Goal: Information Seeking & Learning: Learn about a topic

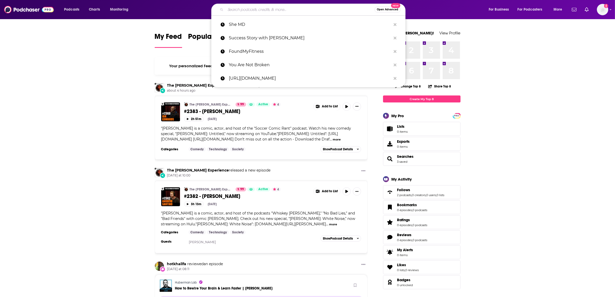
paste input "The [PERSON_NAME] Show"
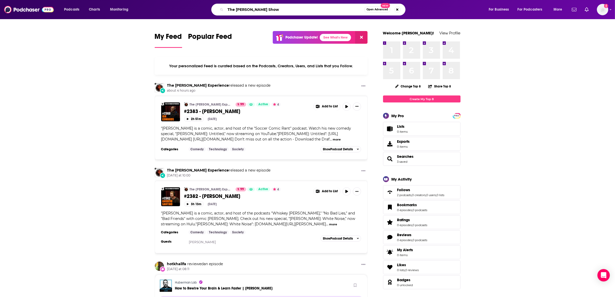
type input "The [PERSON_NAME] Show"
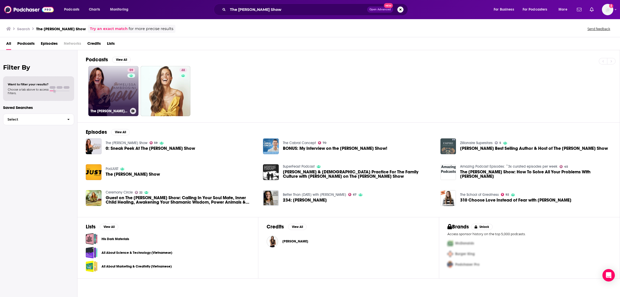
click at [115, 93] on link "59 The Melissa Ambrosini Show" at bounding box center [113, 91] width 50 height 50
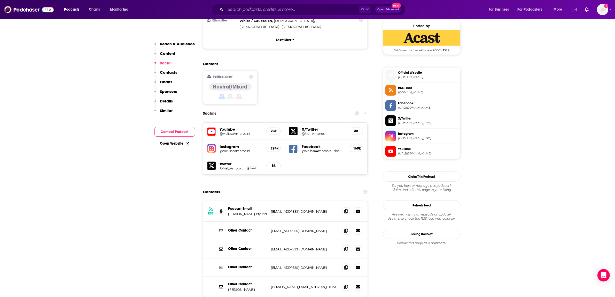
scroll to position [420, 0]
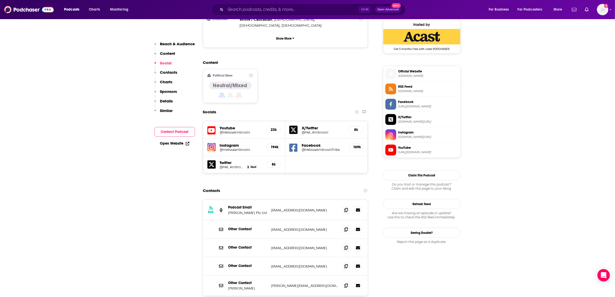
click at [235, 143] on h5 "Instagram" at bounding box center [241, 145] width 43 height 5
click at [235, 148] on h5 "@melissaambrosini" at bounding box center [241, 150] width 43 height 4
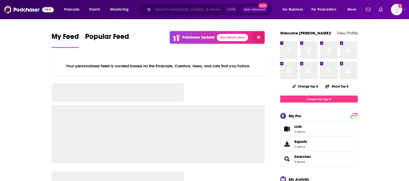
click at [159, 12] on input "Search podcasts, credits, & more..." at bounding box center [189, 9] width 72 height 8
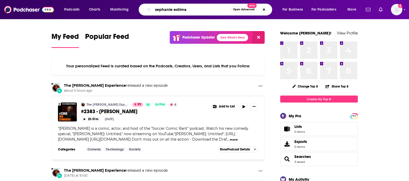
type input "sephanie estima"
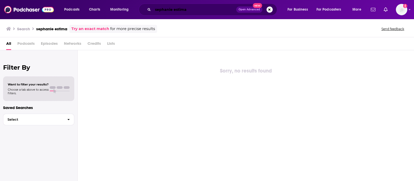
click at [201, 11] on input "sephanie estima" at bounding box center [194, 9] width 83 height 8
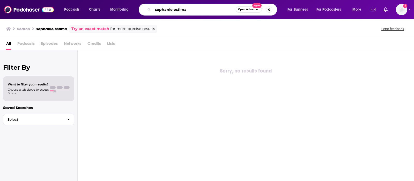
click at [201, 11] on input "sephanie estima" at bounding box center [194, 9] width 83 height 8
click at [201, 10] on input "sephanie estima" at bounding box center [194, 9] width 83 height 8
type input "better with dr [PERSON_NAME]"
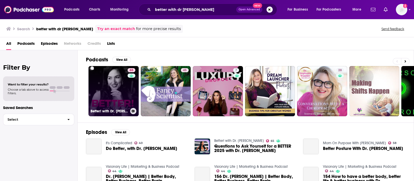
click at [102, 89] on link "65 Better! with Dr. Stephanie" at bounding box center [113, 91] width 50 height 50
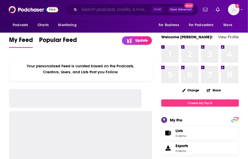
click at [96, 7] on input "Search podcasts, credits, & more..." at bounding box center [115, 9] width 72 height 8
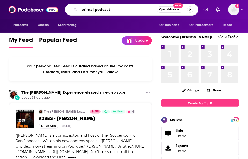
type input "primal podcast"
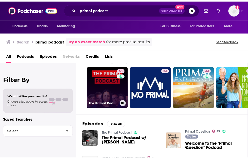
scroll to position [12, 0]
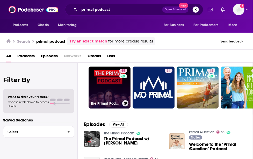
click at [102, 88] on link "65 The Primal Podcast" at bounding box center [109, 87] width 42 height 42
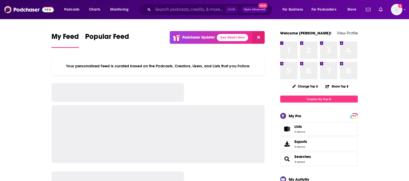
click at [180, 5] on div "Ctrl K Open Advanced New" at bounding box center [205, 10] width 133 height 12
drag, startPoint x: 0, startPoint y: 0, endPoint x: 180, endPoint y: 5, distance: 180.2
click at [180, 5] on div "Ctrl K Open Advanced New" at bounding box center [205, 10] width 133 height 12
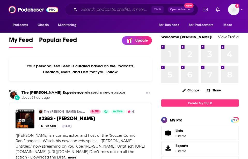
click at [137, 9] on input "Search podcasts, credits, & more..." at bounding box center [115, 9] width 72 height 8
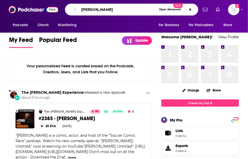
type input "[PERSON_NAME]"
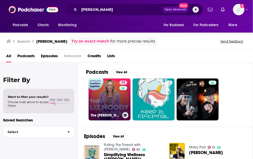
click at [106, 95] on link "73 The [PERSON_NAME] Podcast" at bounding box center [109, 99] width 42 height 42
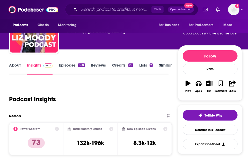
scroll to position [54, 0]
